Goal: Information Seeking & Learning: Learn about a topic

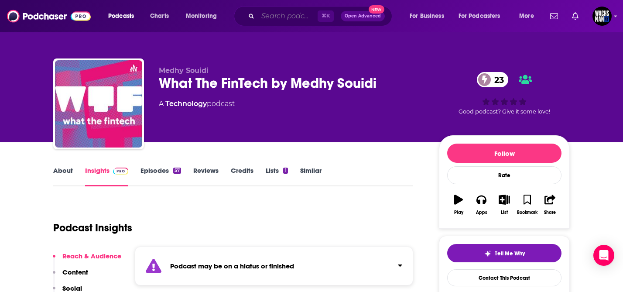
click at [285, 16] on input "Search podcasts, credits, & more..." at bounding box center [288, 16] width 60 height 14
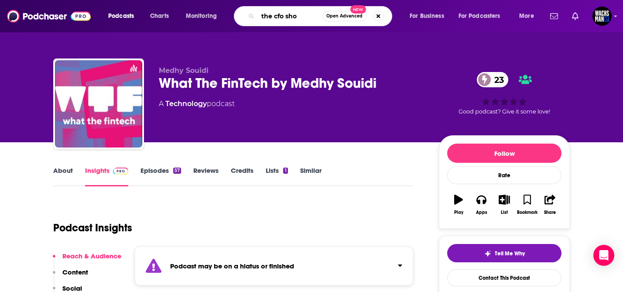
type input "the cfo show"
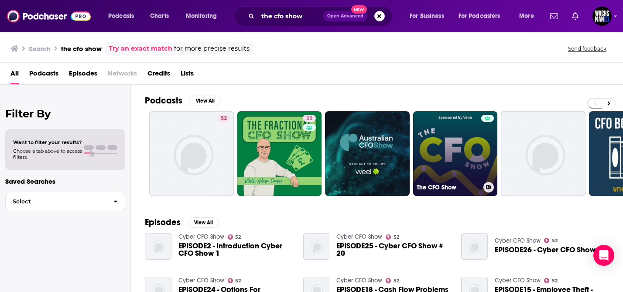
click at [466, 170] on link "The CFO Show" at bounding box center [455, 153] width 85 height 85
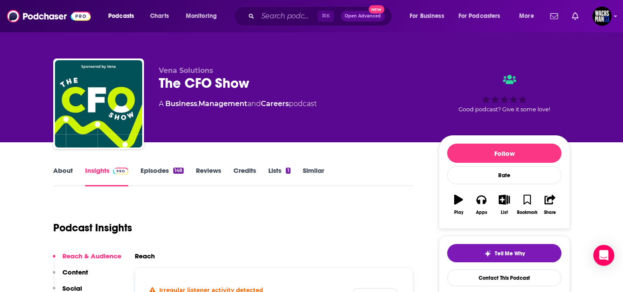
click at [55, 170] on link "About" at bounding box center [63, 176] width 20 height 20
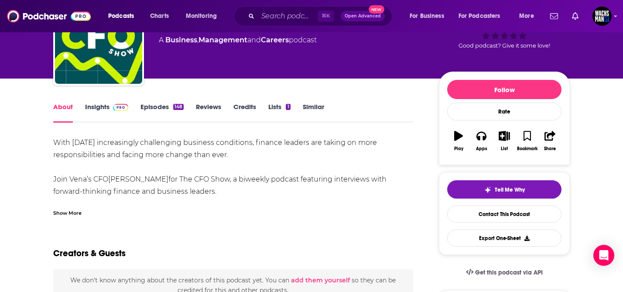
scroll to position [67, 0]
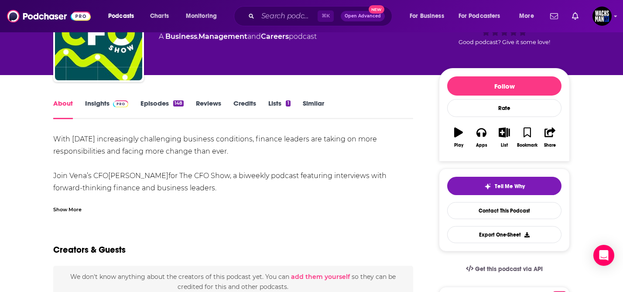
click at [103, 104] on link "Insights" at bounding box center [106, 109] width 43 height 20
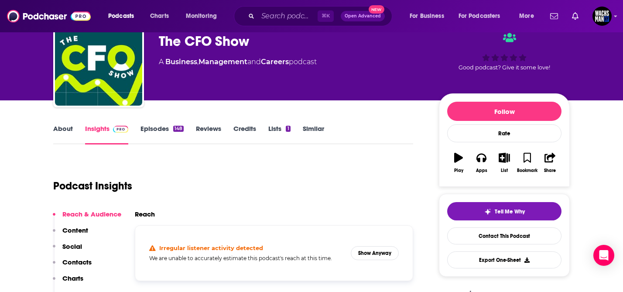
scroll to position [141, 0]
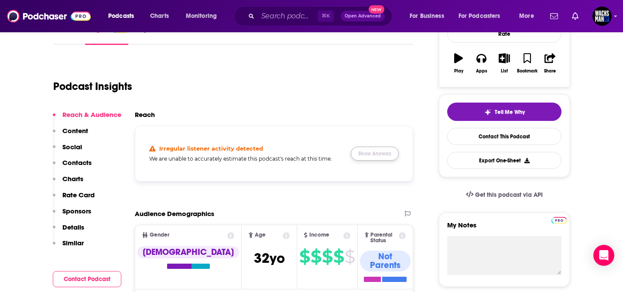
click at [382, 152] on button "Show Anyway" at bounding box center [375, 154] width 48 height 14
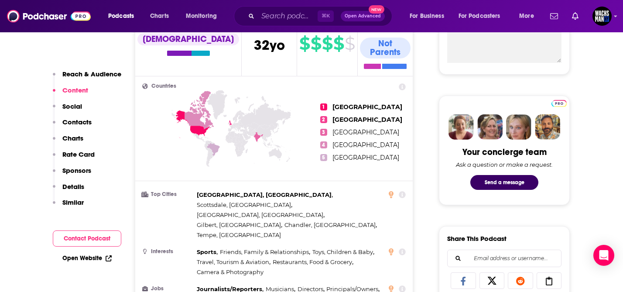
scroll to position [42, 0]
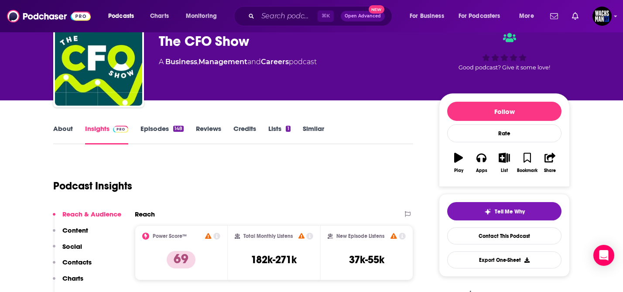
click at [159, 131] on link "Episodes 148" at bounding box center [162, 134] width 43 height 20
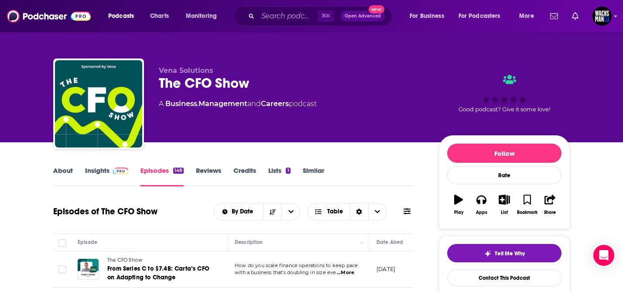
click at [66, 171] on link "About" at bounding box center [63, 176] width 20 height 20
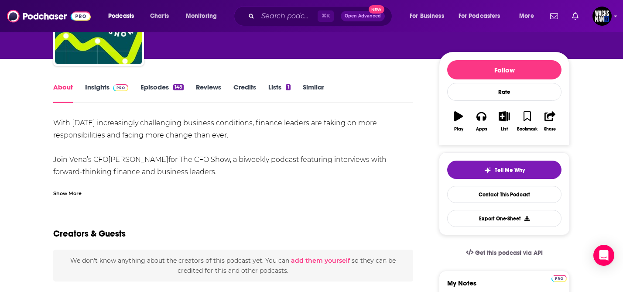
scroll to position [84, 0]
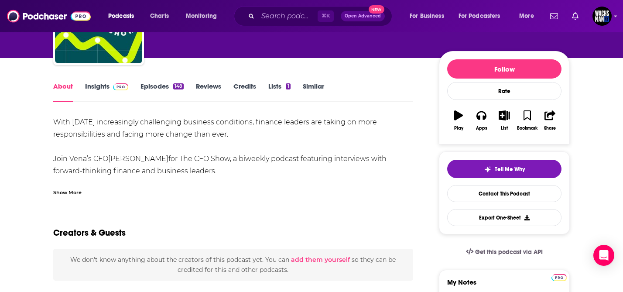
click at [65, 191] on div "Show More" at bounding box center [67, 192] width 28 height 8
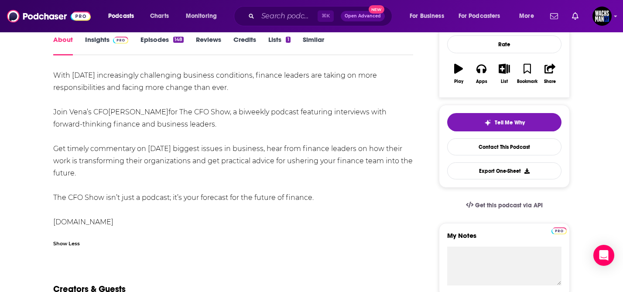
scroll to position [133, 0]
